Goal: Task Accomplishment & Management: Use online tool/utility

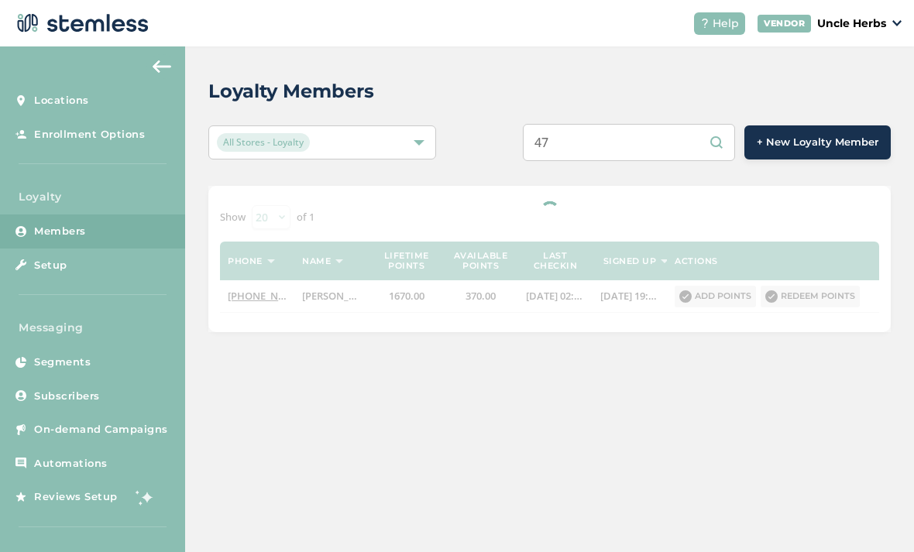
type input "4"
click at [650, 148] on input "text" at bounding box center [629, 142] width 212 height 37
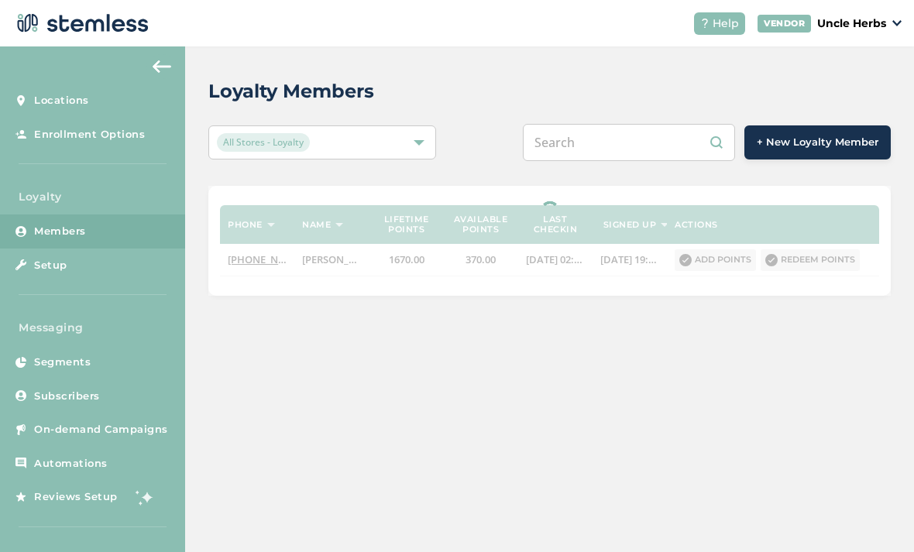
click at [646, 148] on input "text" at bounding box center [629, 142] width 212 height 37
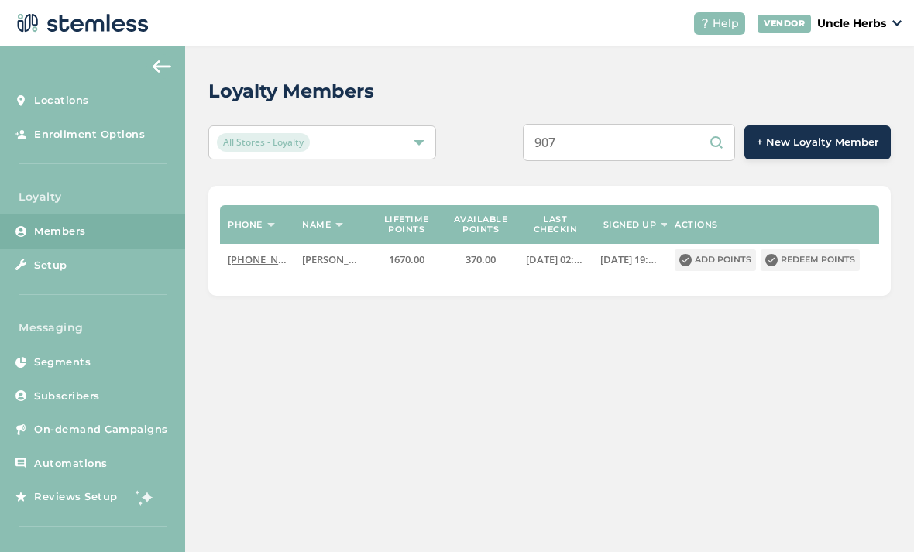
click at [612, 142] on input "907" at bounding box center [629, 142] width 212 height 37
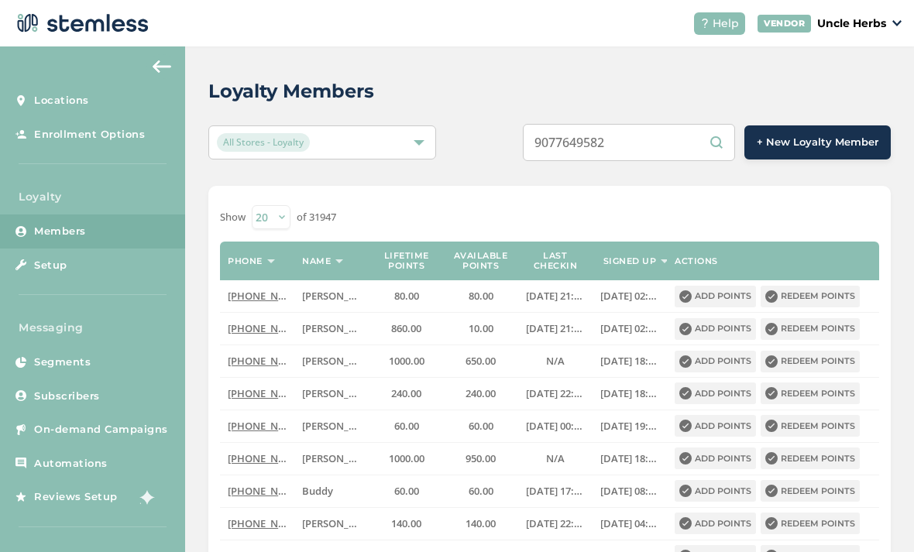
click at [676, 152] on input "9077649582" at bounding box center [629, 142] width 212 height 37
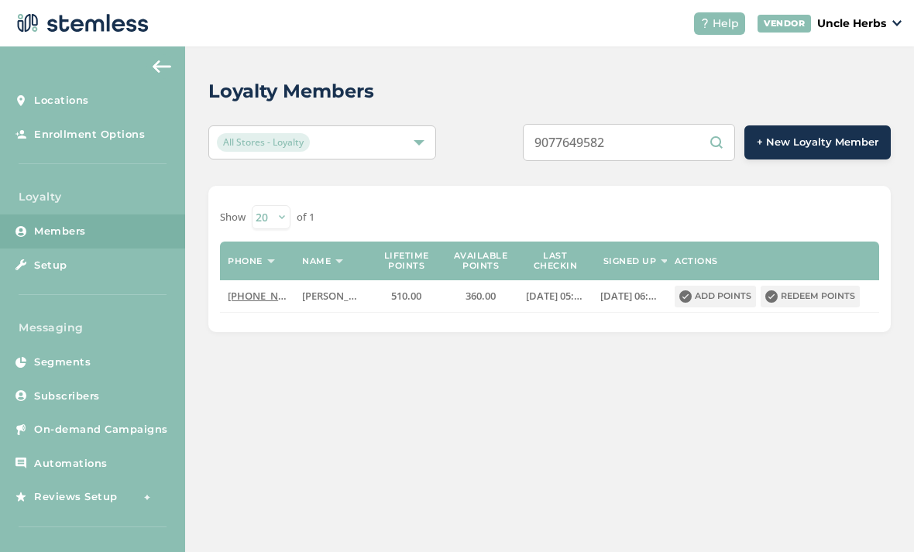
type input "9077649582"
click at [837, 299] on button "Redeem points" at bounding box center [809, 297] width 99 height 22
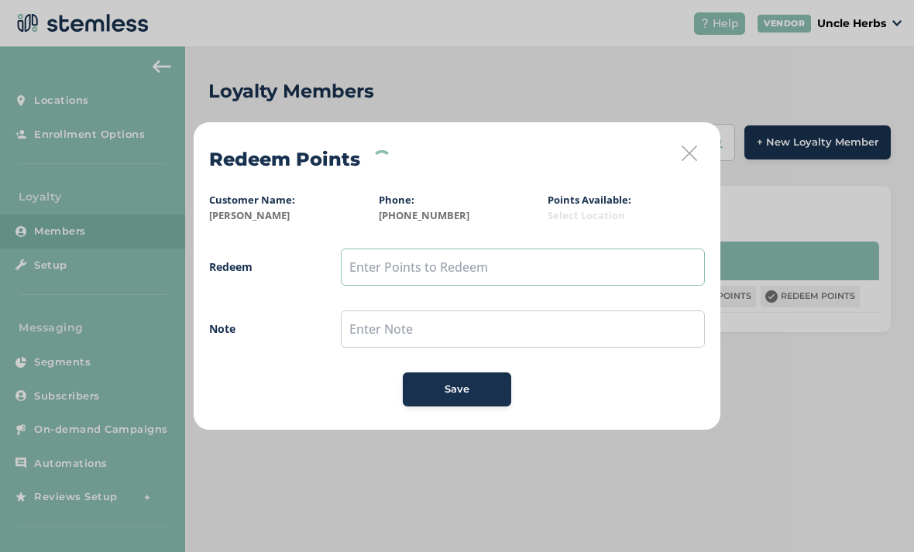
click at [411, 262] on input "text" at bounding box center [523, 267] width 364 height 37
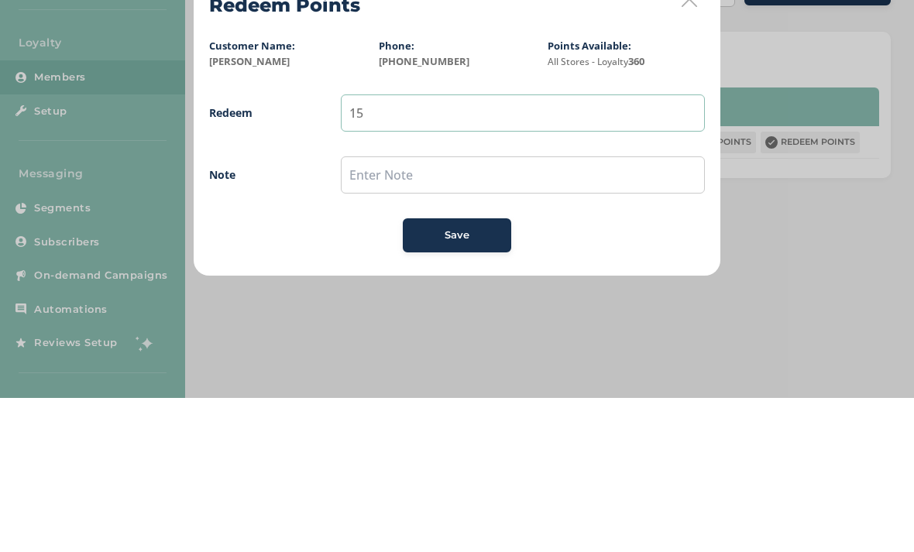
type input "1"
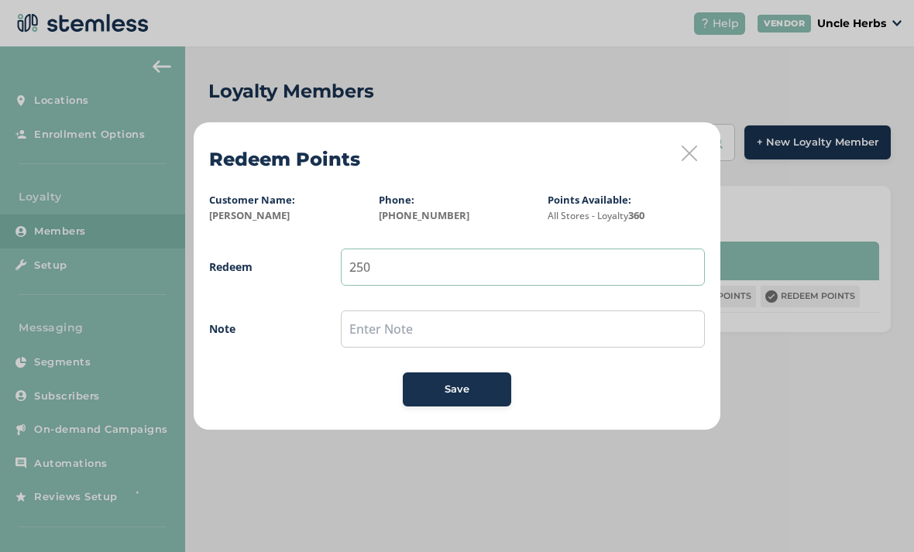
type input "250"
click at [473, 389] on div "Save" at bounding box center [457, 389] width 84 height 15
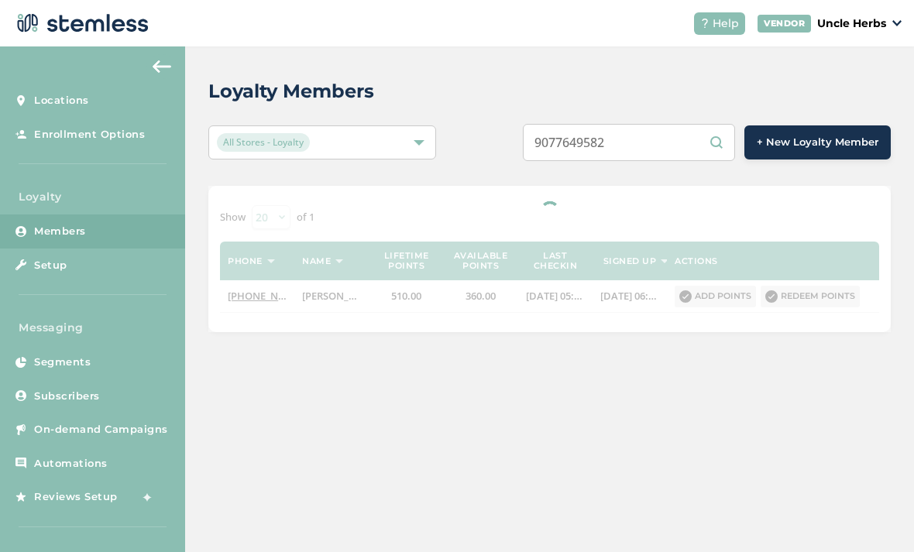
click at [681, 143] on input "9077649582" at bounding box center [629, 142] width 212 height 37
type input "9"
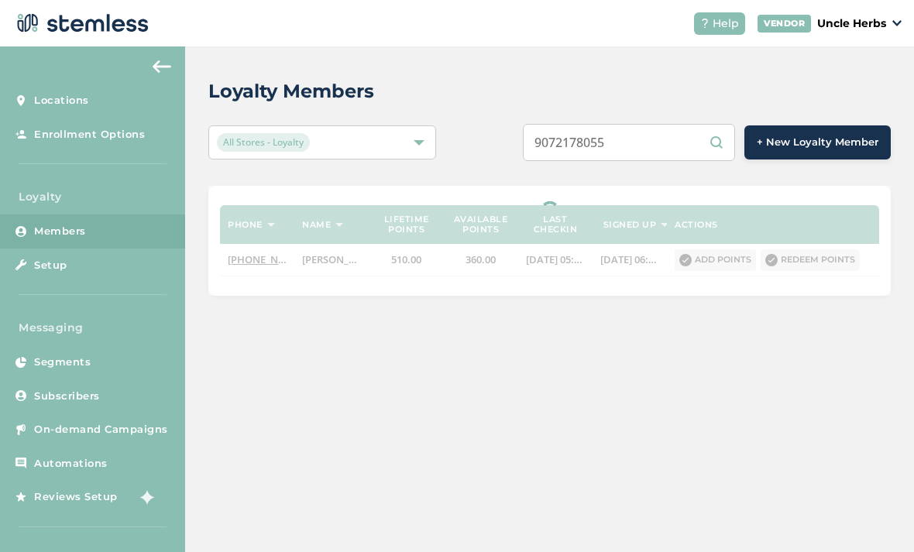
click at [681, 142] on input "9072178055" at bounding box center [629, 142] width 212 height 37
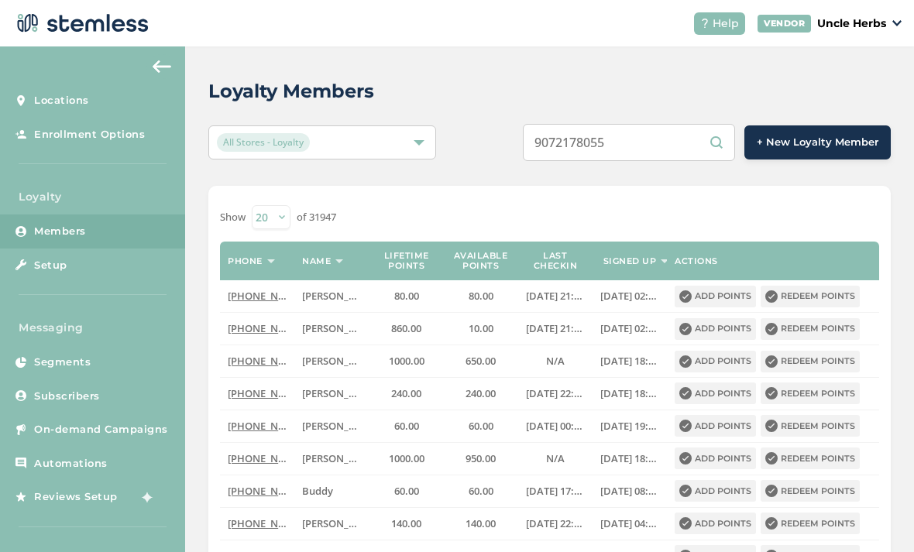
click at [677, 118] on div "Loyalty Members All Stores - Loyalty 9072178055 + New Loyalty Member Show [PHON…" at bounding box center [549, 535] width 729 height 978
click at [674, 133] on input "9072178055" at bounding box center [629, 142] width 212 height 37
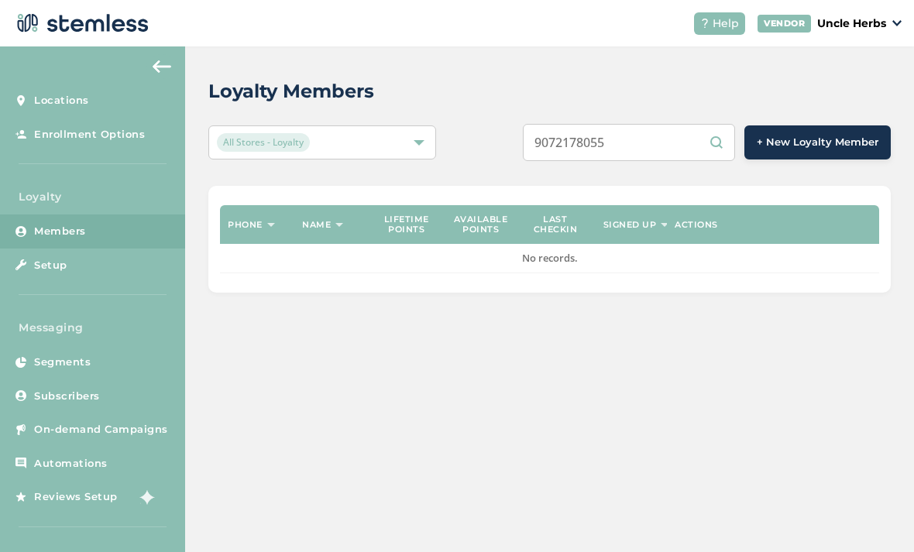
click at [662, 129] on input "9072178055" at bounding box center [629, 142] width 212 height 37
click at [669, 149] on input "9072178055" at bounding box center [629, 142] width 212 height 37
click at [670, 135] on input "9072178055" at bounding box center [629, 142] width 212 height 37
type input "9"
click at [683, 138] on input "text" at bounding box center [629, 142] width 212 height 37
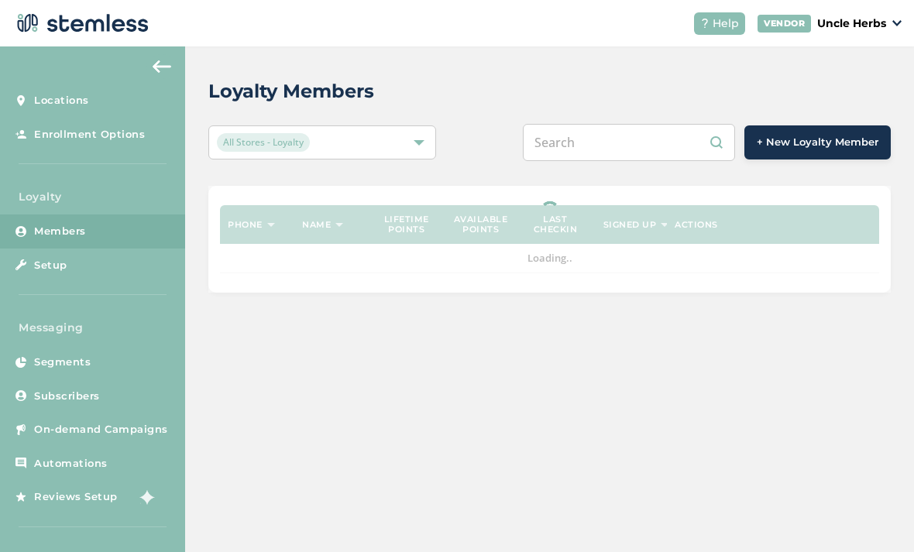
paste input "[PHONE_NUMBER]"
click at [631, 145] on input "[PHONE_NUMBER]" at bounding box center [629, 142] width 212 height 37
click at [605, 146] on input "[PHONE_NUMBER]" at bounding box center [629, 142] width 212 height 37
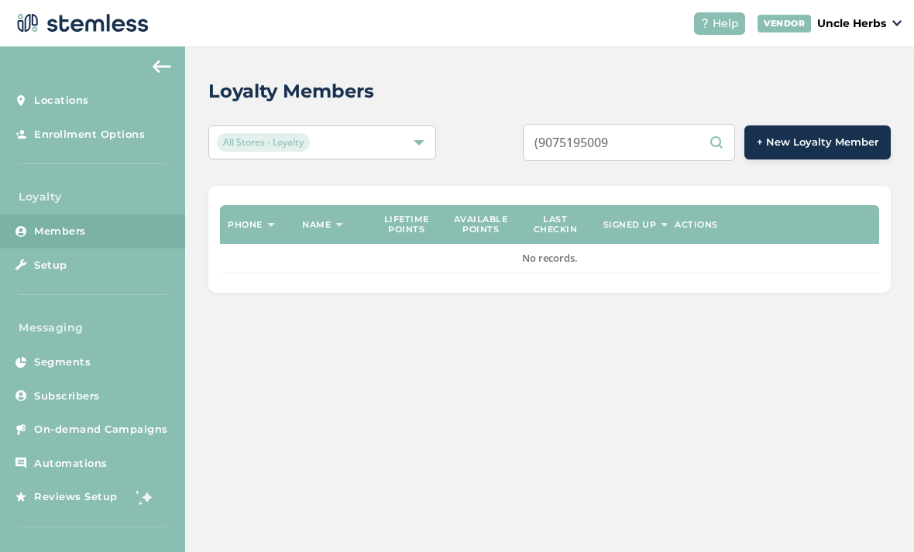
click at [578, 139] on input "(9075195009" at bounding box center [629, 142] width 212 height 37
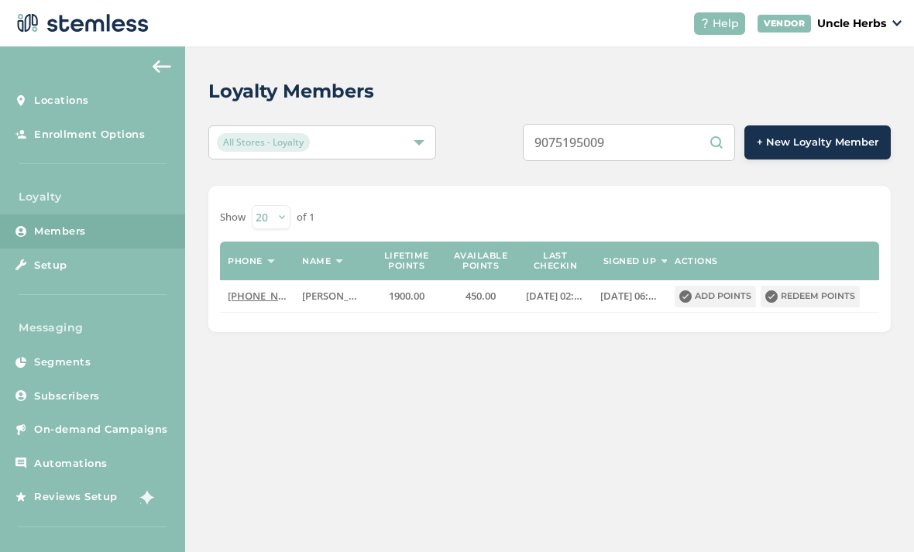
type input "9075195009"
click at [838, 301] on button "Redeem points" at bounding box center [809, 297] width 99 height 22
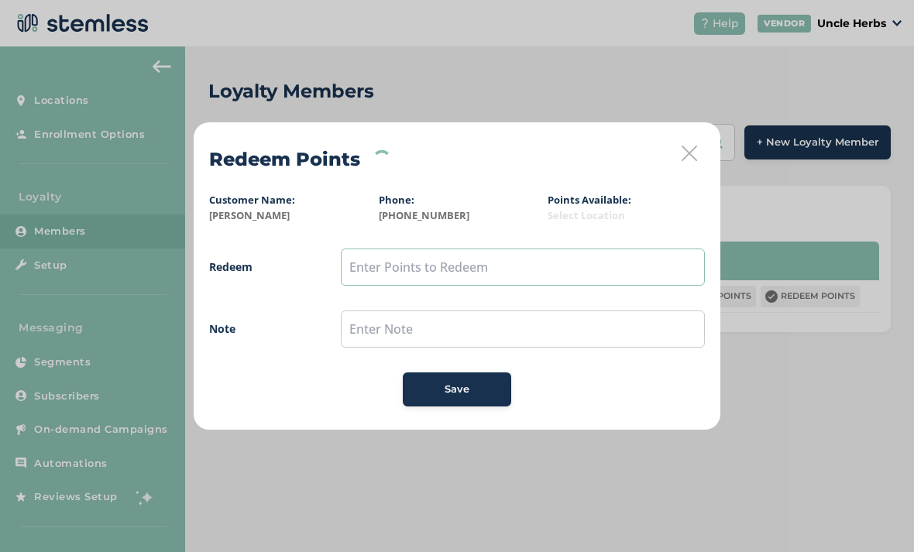
click at [402, 272] on input "text" at bounding box center [523, 267] width 364 height 37
type input "250"
click at [490, 389] on div "Save" at bounding box center [457, 389] width 84 height 15
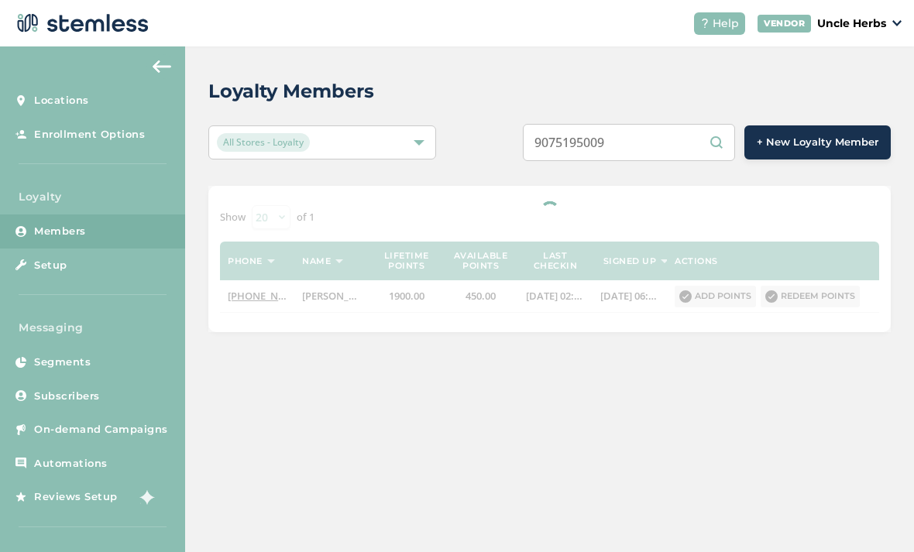
click at [681, 143] on input "9075195009" at bounding box center [629, 142] width 212 height 37
type input "9"
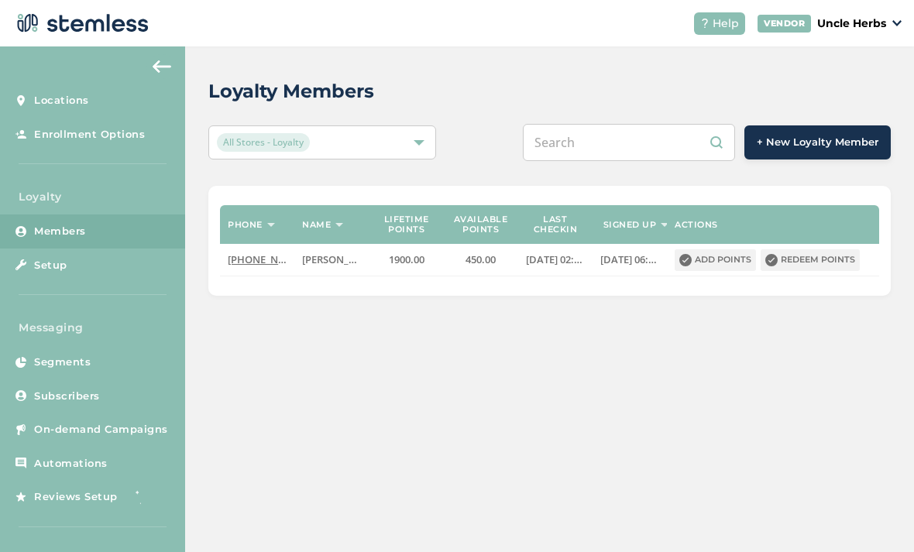
click at [662, 142] on input "text" at bounding box center [629, 142] width 212 height 37
paste input "[PHONE_NUMBER]"
click at [636, 143] on input "[PHONE_NUMBER]" at bounding box center [629, 142] width 212 height 37
click at [609, 140] on input "[PHONE_NUMBER]" at bounding box center [629, 142] width 212 height 37
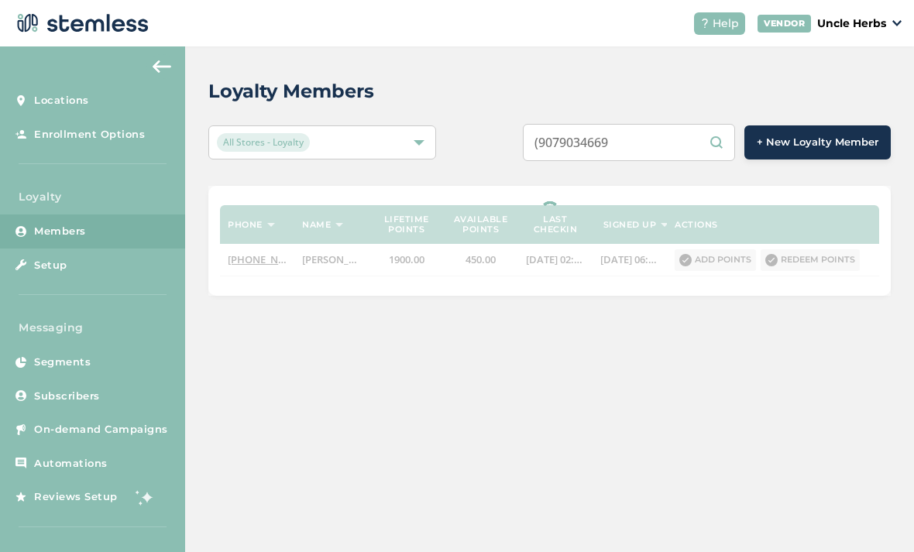
click at [581, 142] on input "(9079034669" at bounding box center [629, 142] width 212 height 37
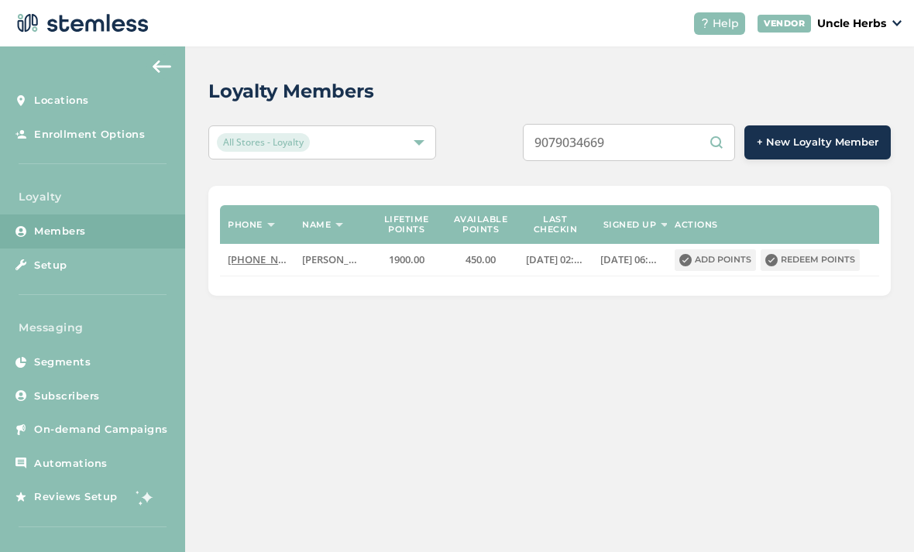
click at [672, 129] on input "9079034669" at bounding box center [629, 142] width 212 height 37
click at [664, 132] on input "9079034669" at bounding box center [629, 142] width 212 height 37
click at [692, 137] on input "9079034669" at bounding box center [629, 142] width 212 height 37
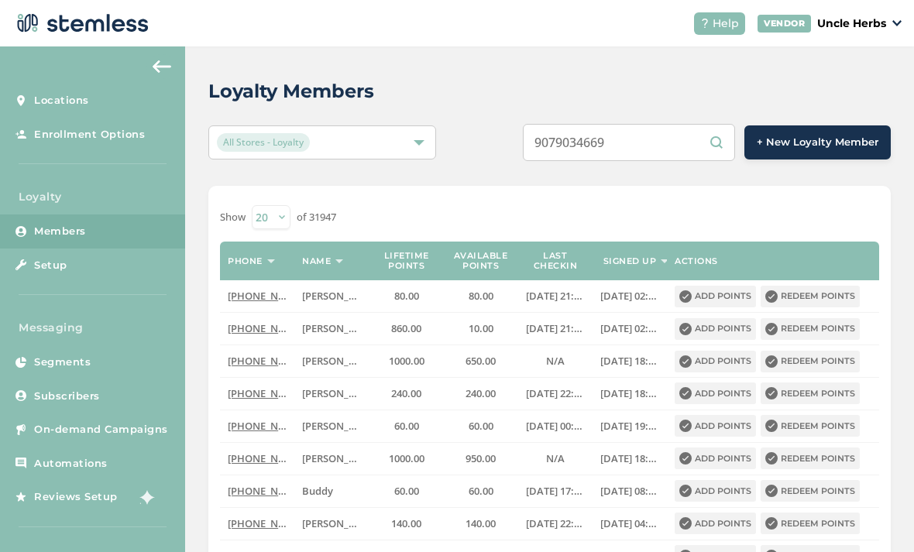
click at [663, 139] on input "9079034669" at bounding box center [629, 142] width 212 height 37
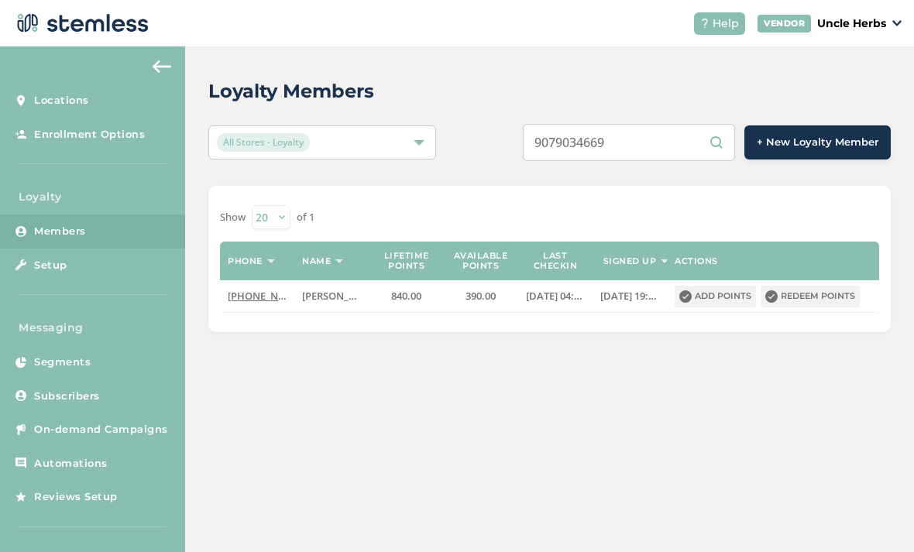
type input "9079034669"
click at [800, 305] on button "Redeem points" at bounding box center [809, 297] width 99 height 22
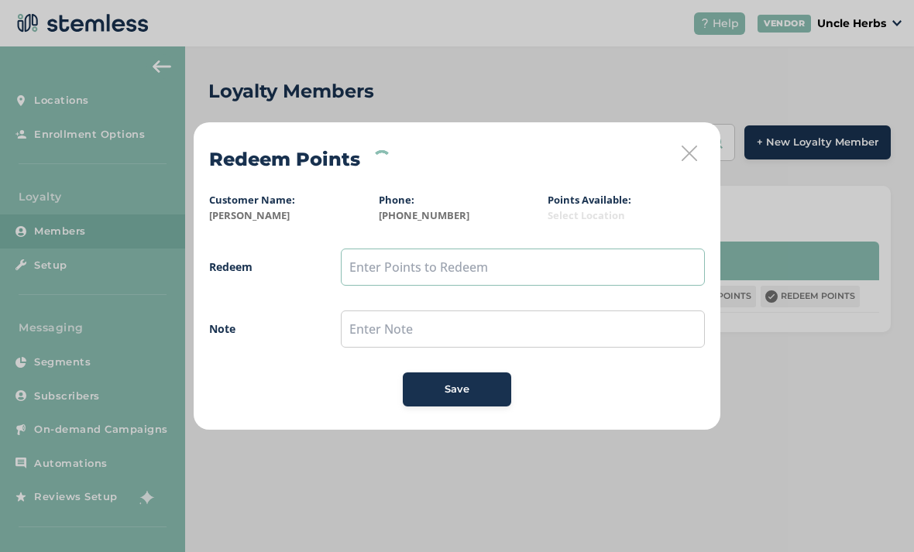
click at [396, 259] on input "text" at bounding box center [523, 267] width 364 height 37
type input "250"
click at [459, 400] on button "Save" at bounding box center [457, 389] width 108 height 34
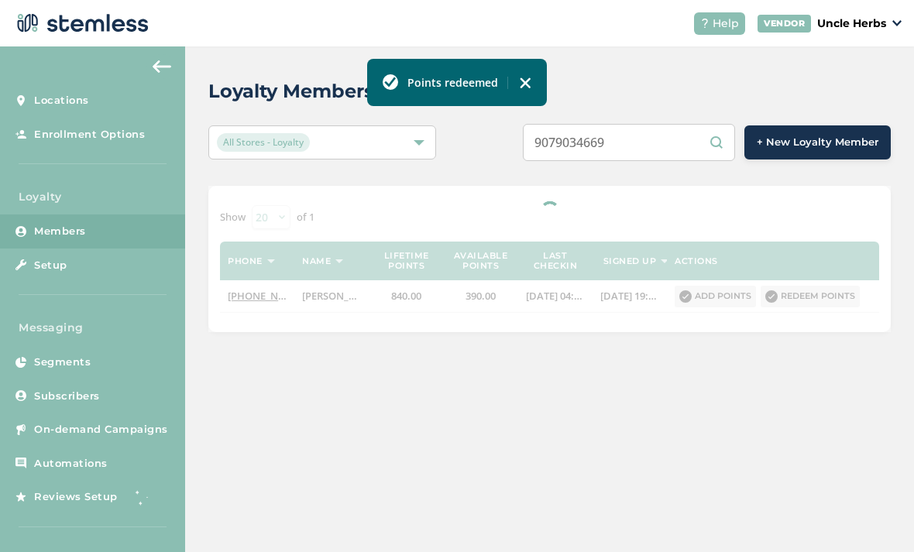
click at [674, 143] on input "9079034669" at bounding box center [629, 142] width 212 height 37
type input "9"
click at [646, 139] on input "text" at bounding box center [629, 142] width 212 height 37
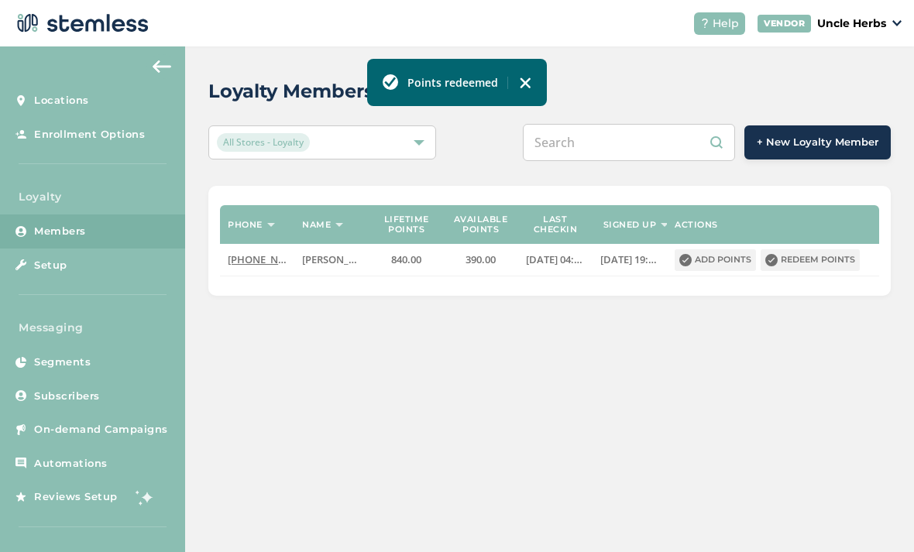
paste input "[PHONE_NUMBER]"
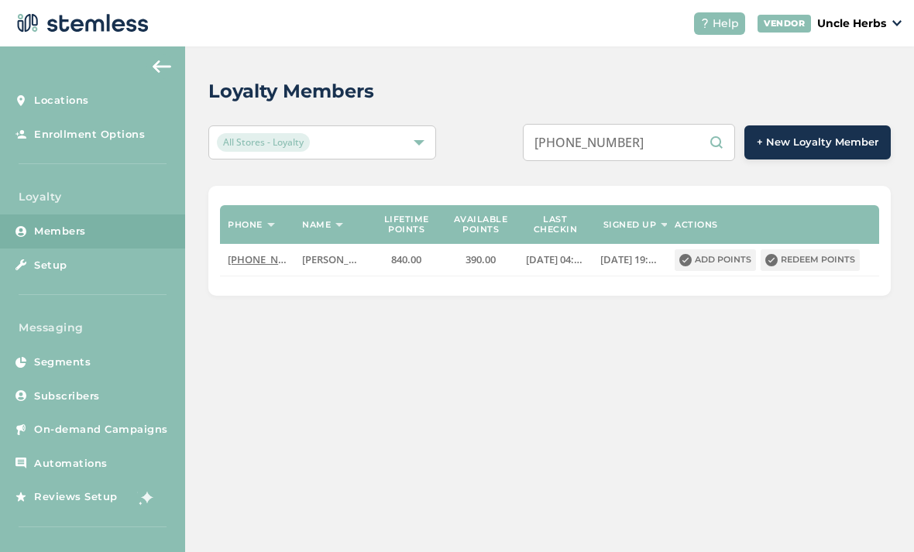
click at [636, 142] on input "[PHONE_NUMBER]" at bounding box center [629, 142] width 212 height 37
click at [604, 146] on input "[PHONE_NUMBER]" at bounding box center [629, 142] width 212 height 37
click at [577, 148] on input "([PHONE_NUMBER]" at bounding box center [629, 142] width 212 height 37
click at [667, 149] on input "[PHONE_NUMBER]" at bounding box center [629, 142] width 212 height 37
click at [691, 142] on input "[PHONE_NUMBER]" at bounding box center [629, 142] width 212 height 37
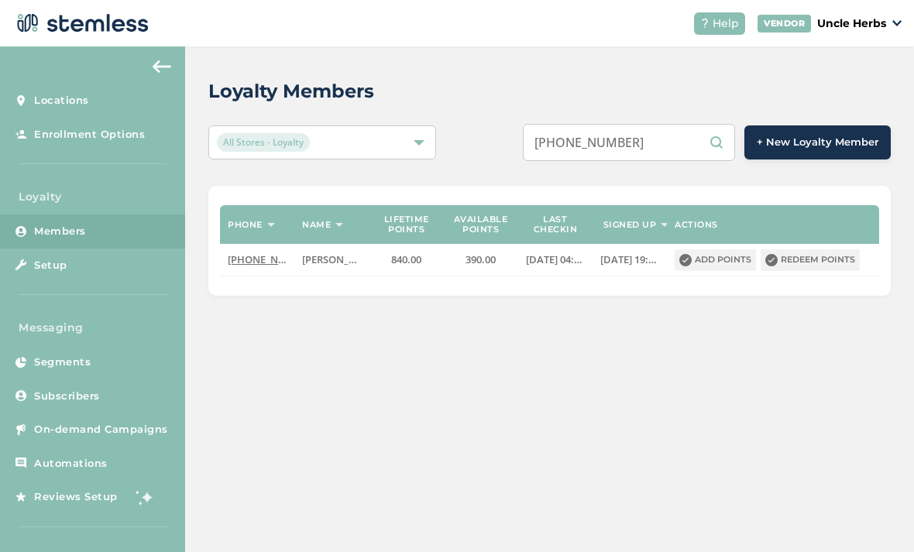
click at [683, 136] on input "[PHONE_NUMBER]" at bounding box center [629, 142] width 212 height 37
click at [601, 138] on input "[PHONE_NUMBER]" at bounding box center [629, 142] width 212 height 37
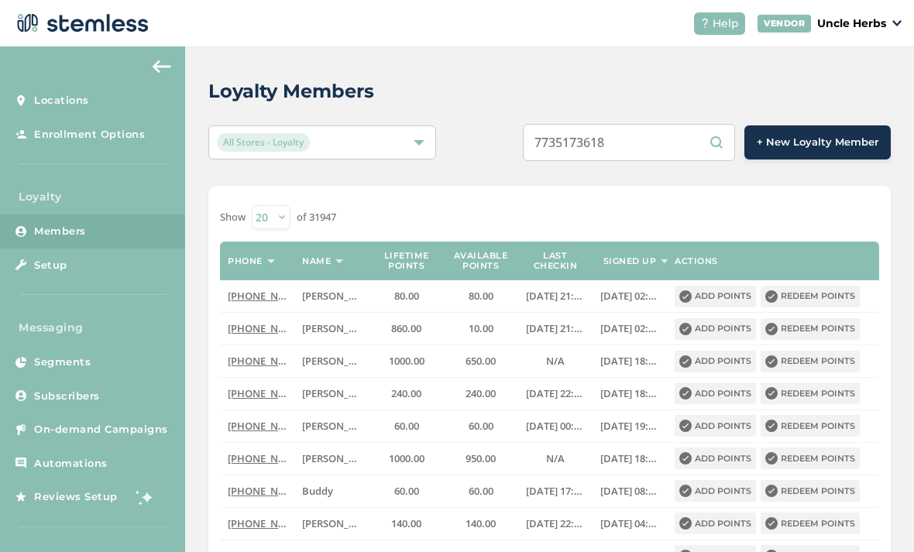
click at [681, 137] on input "7735173618" at bounding box center [629, 142] width 212 height 37
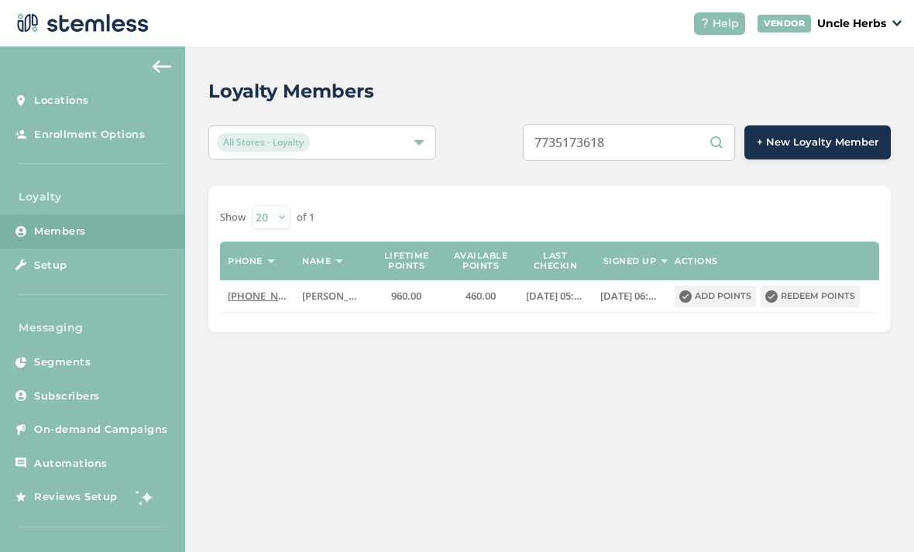
type input "7735173618"
click at [825, 295] on button "Redeem points" at bounding box center [809, 297] width 99 height 22
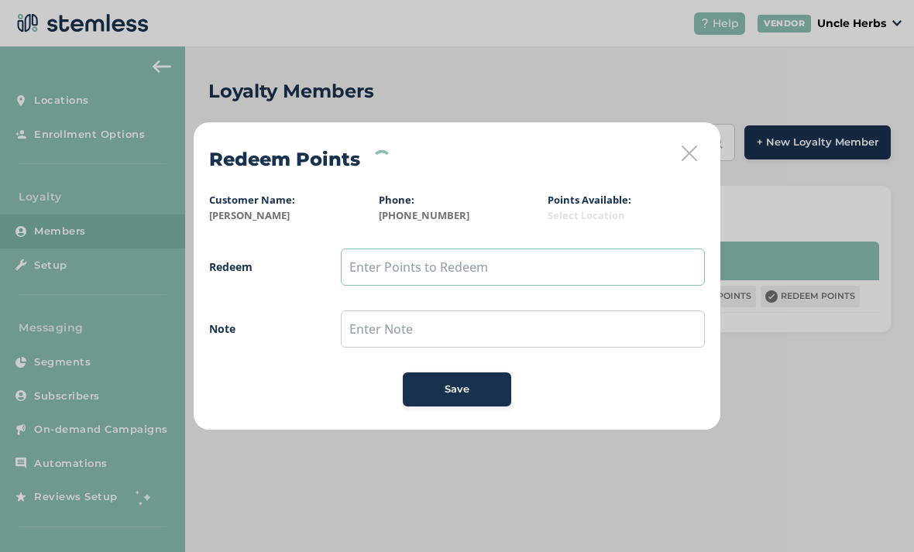
click at [386, 271] on input "text" at bounding box center [523, 267] width 364 height 37
type input "150"
click at [471, 389] on div "Save" at bounding box center [457, 389] width 84 height 15
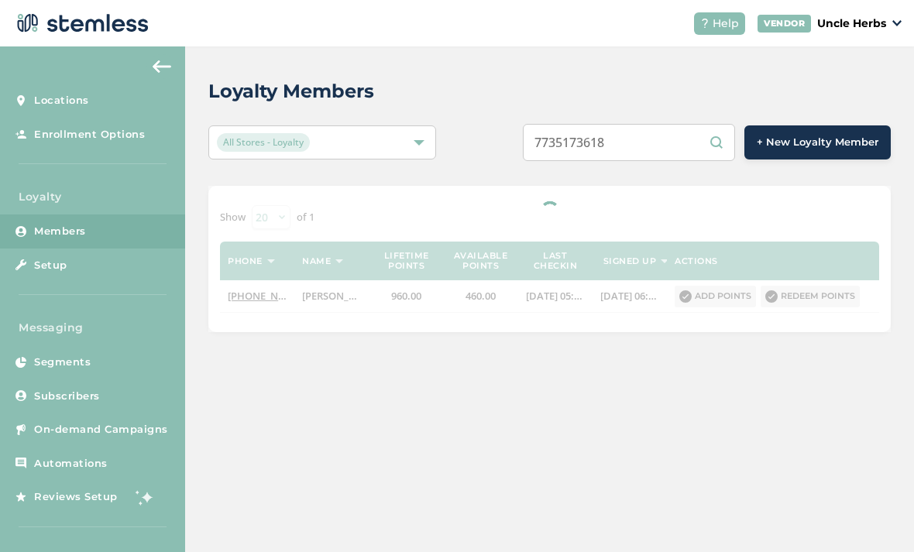
click at [677, 142] on input "7735173618" at bounding box center [629, 142] width 212 height 37
type input "7"
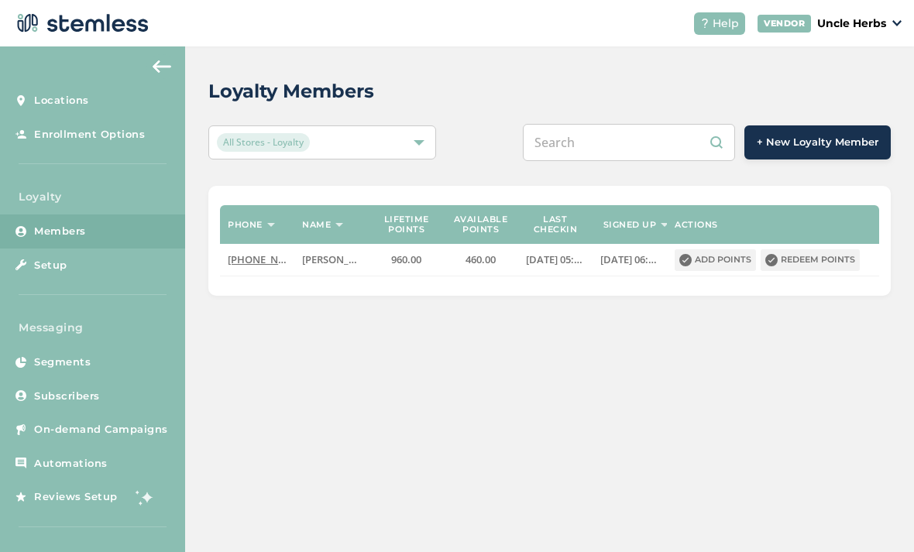
click at [635, 138] on input "text" at bounding box center [629, 142] width 212 height 37
paste input "[PHONE_NUMBER]"
click at [643, 145] on input "[PHONE_NUMBER]" at bounding box center [629, 142] width 212 height 37
click at [631, 145] on input "[PHONE_NUMBER]" at bounding box center [629, 142] width 212 height 37
click at [605, 146] on input "[PHONE_NUMBER]" at bounding box center [629, 142] width 212 height 37
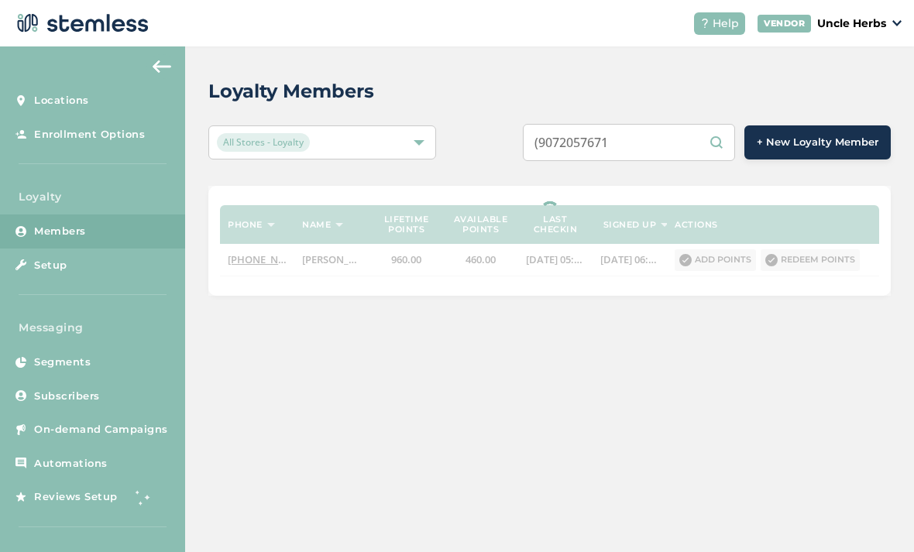
click at [585, 138] on input "(9072057671" at bounding box center [629, 142] width 212 height 37
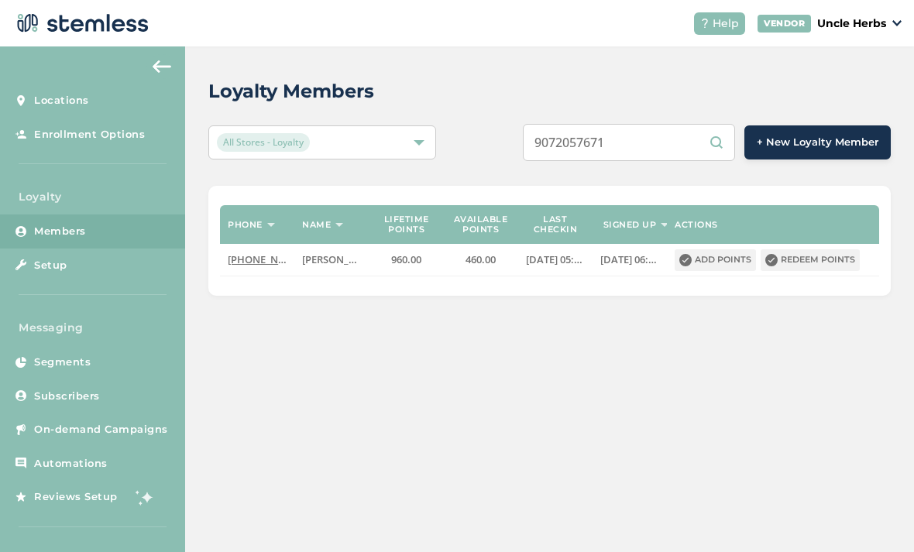
click at [691, 145] on input "9072057671" at bounding box center [629, 142] width 212 height 37
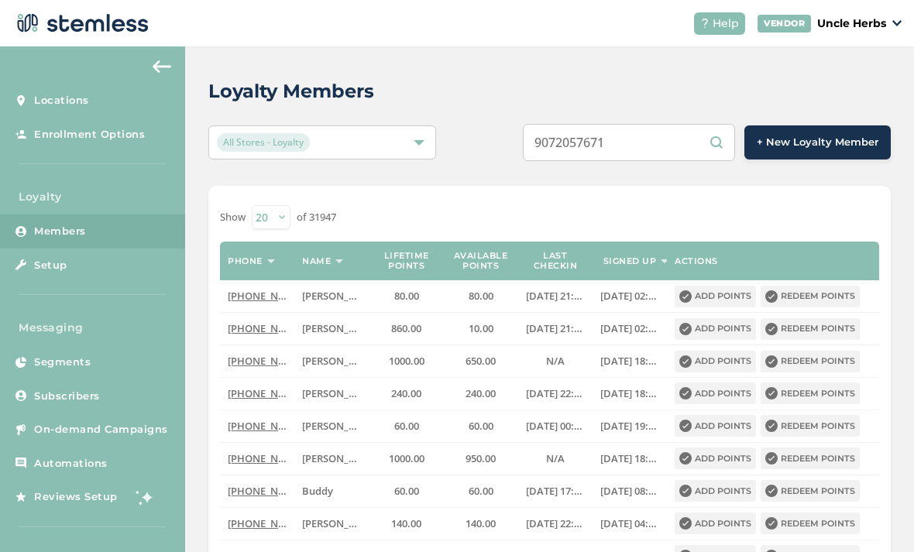
click at [675, 149] on input "9072057671" at bounding box center [629, 142] width 212 height 37
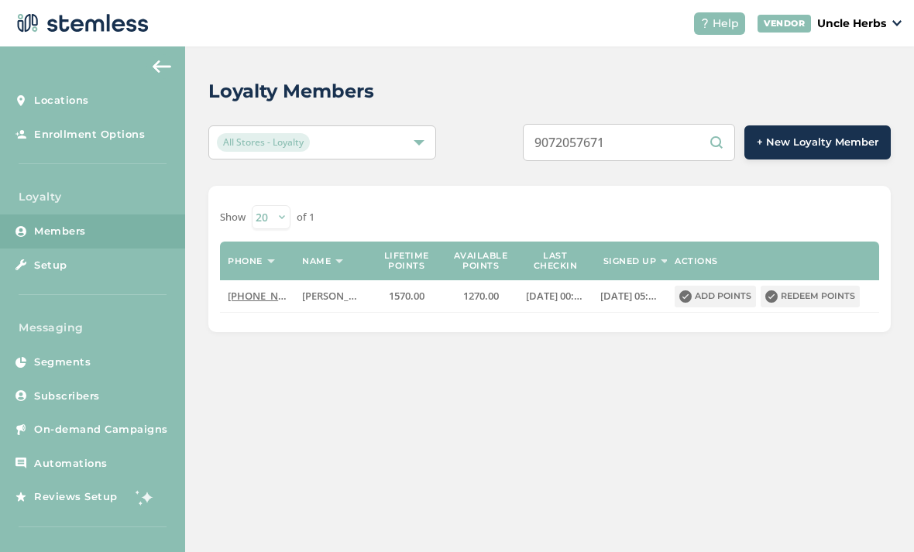
type input "9072057671"
click at [816, 298] on button "Redeem points" at bounding box center [809, 297] width 99 height 22
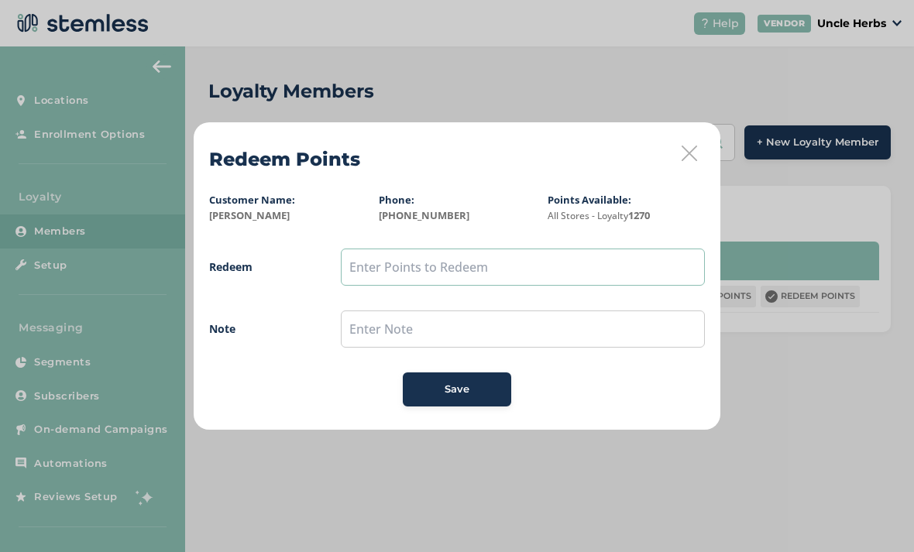
click at [377, 261] on input "text" at bounding box center [523, 267] width 364 height 37
type input "250"
click at [475, 389] on div "Save" at bounding box center [457, 389] width 84 height 15
